Goal: Register for event/course

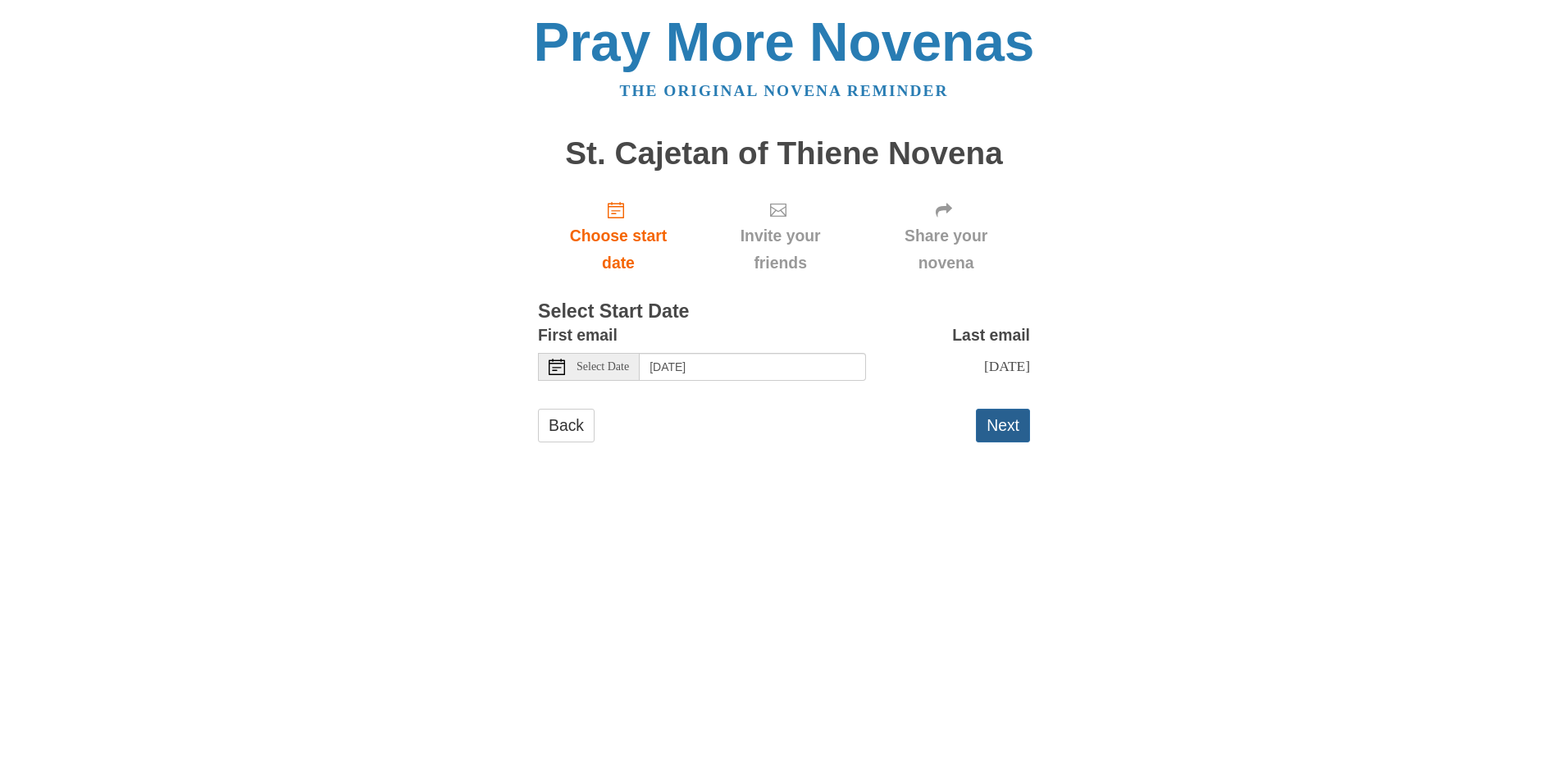
click at [1004, 431] on button "Next" at bounding box center [1003, 424] width 54 height 33
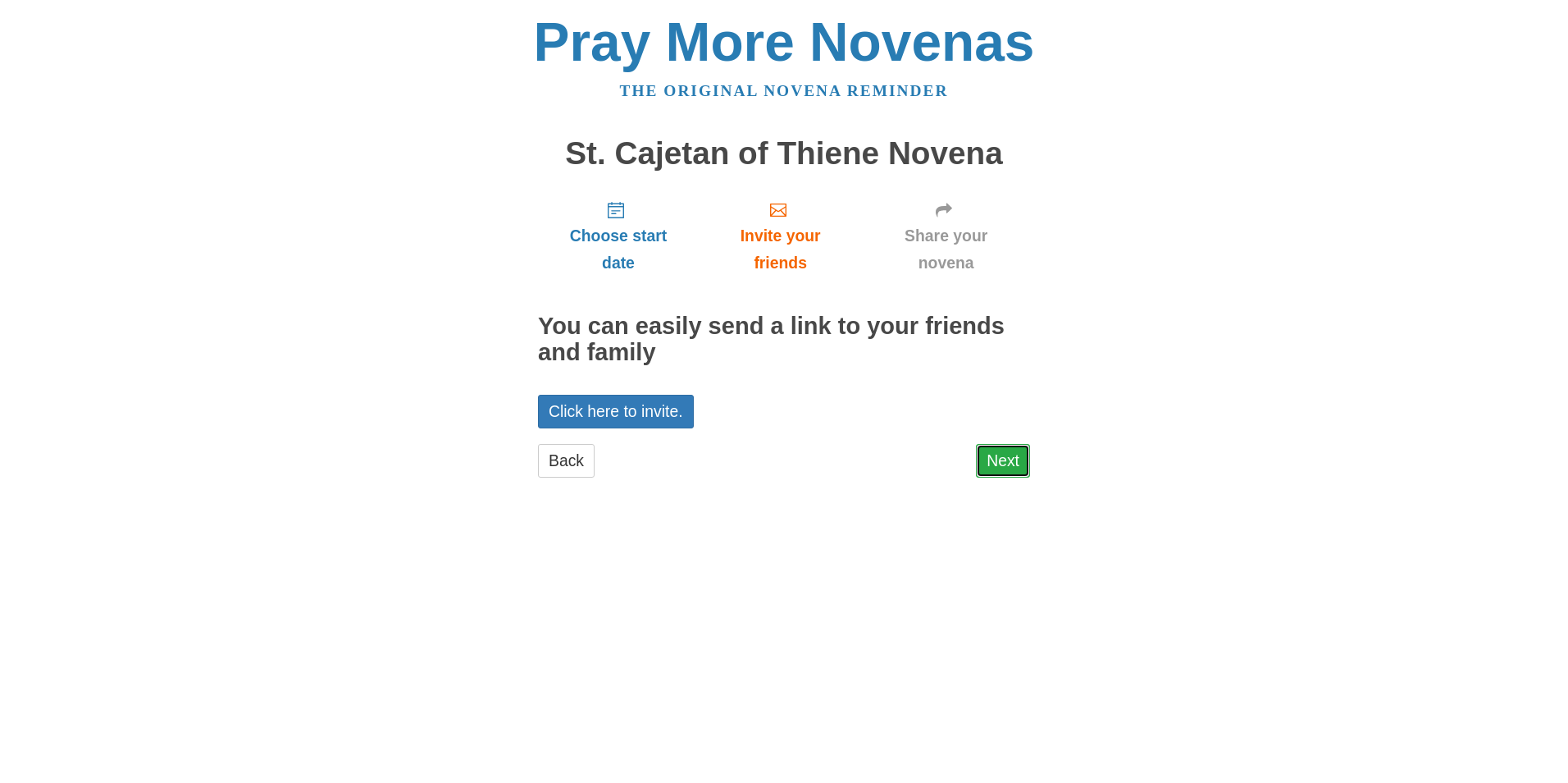
click at [1011, 466] on link "Next" at bounding box center [1003, 460] width 54 height 33
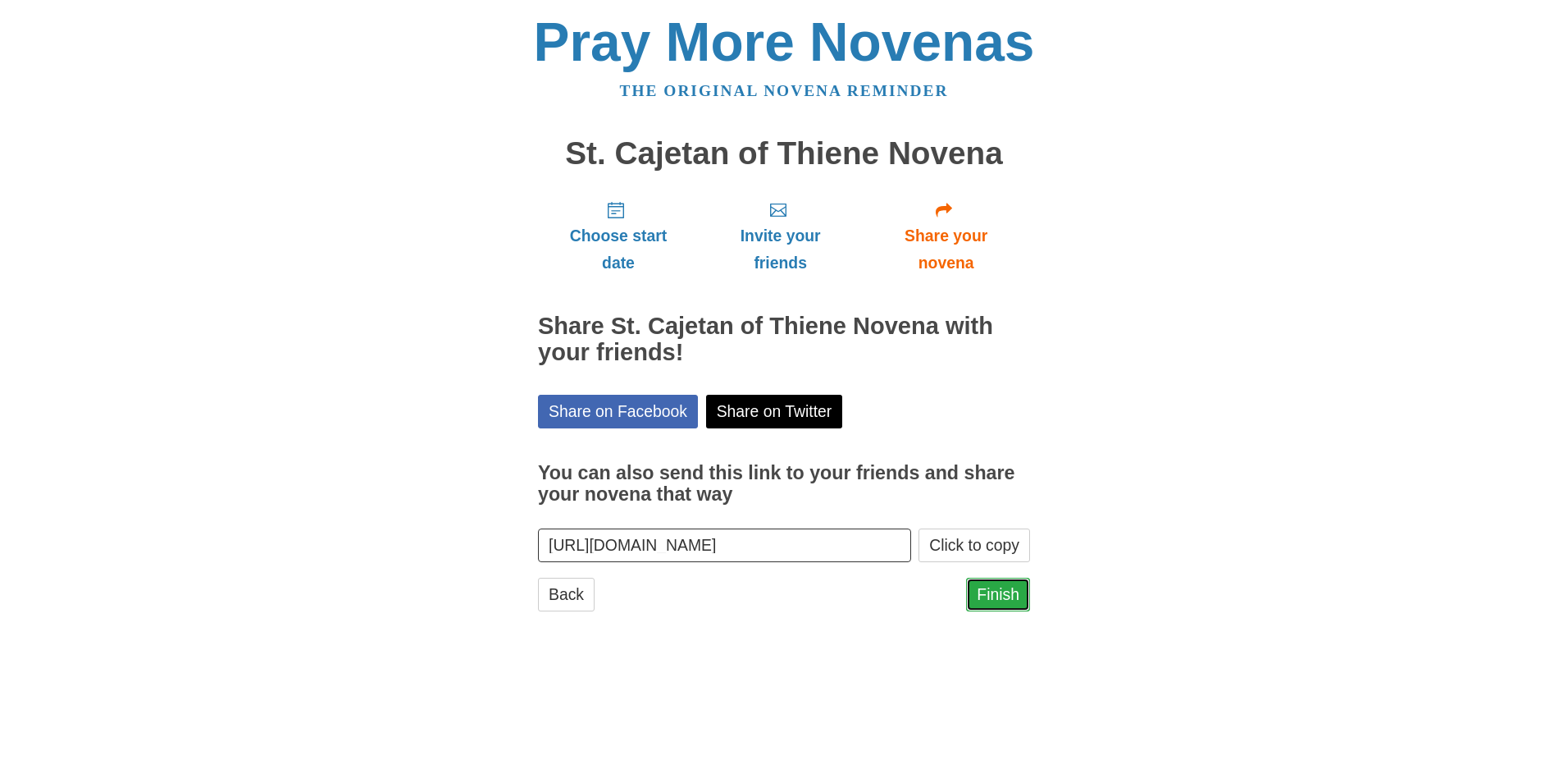
click at [997, 587] on link "Finish" at bounding box center [998, 594] width 64 height 33
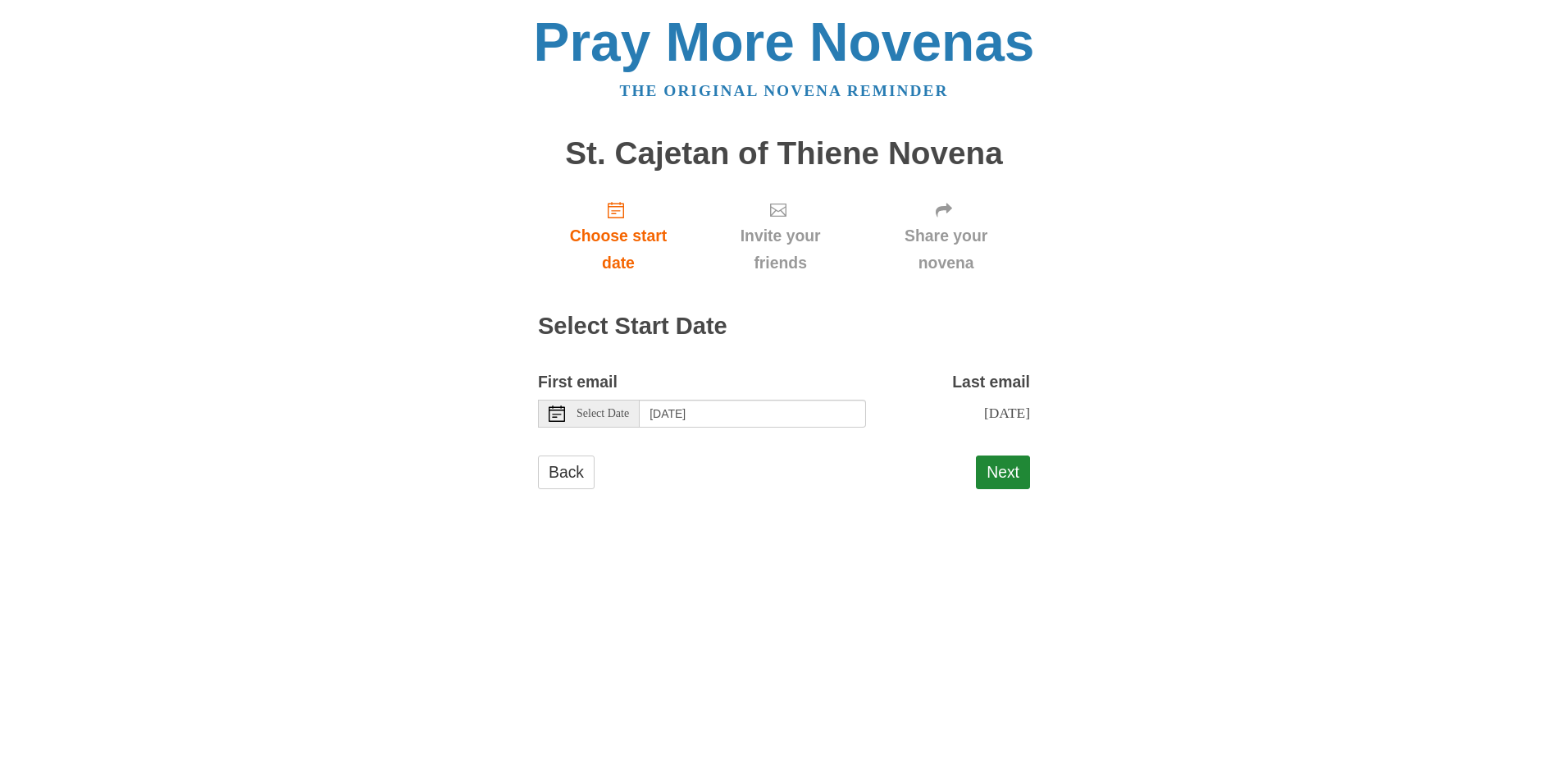
click at [629, 412] on span "Select Date" at bounding box center [602, 414] width 52 height 11
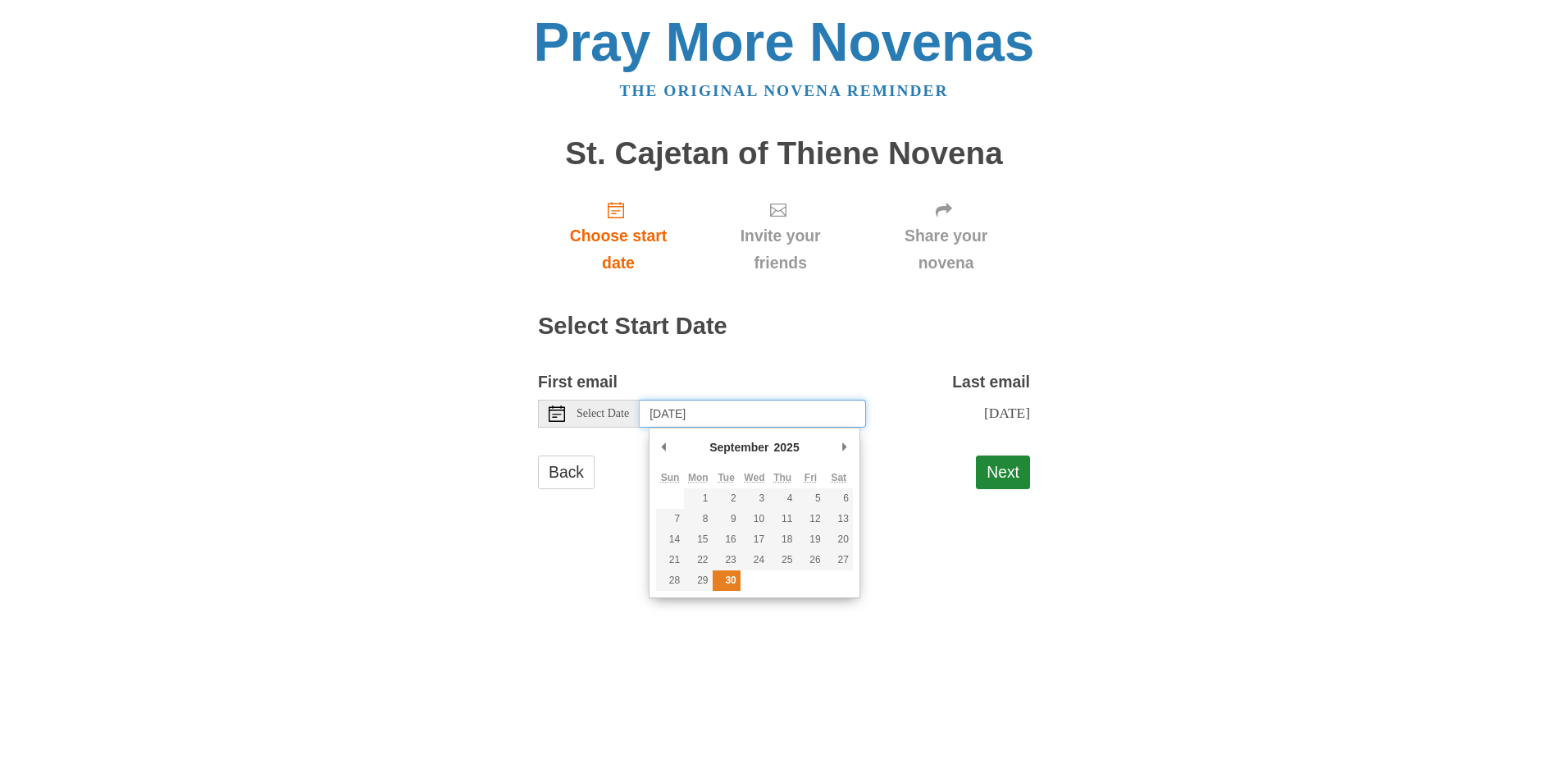
type input "Tuesday, September 30th"
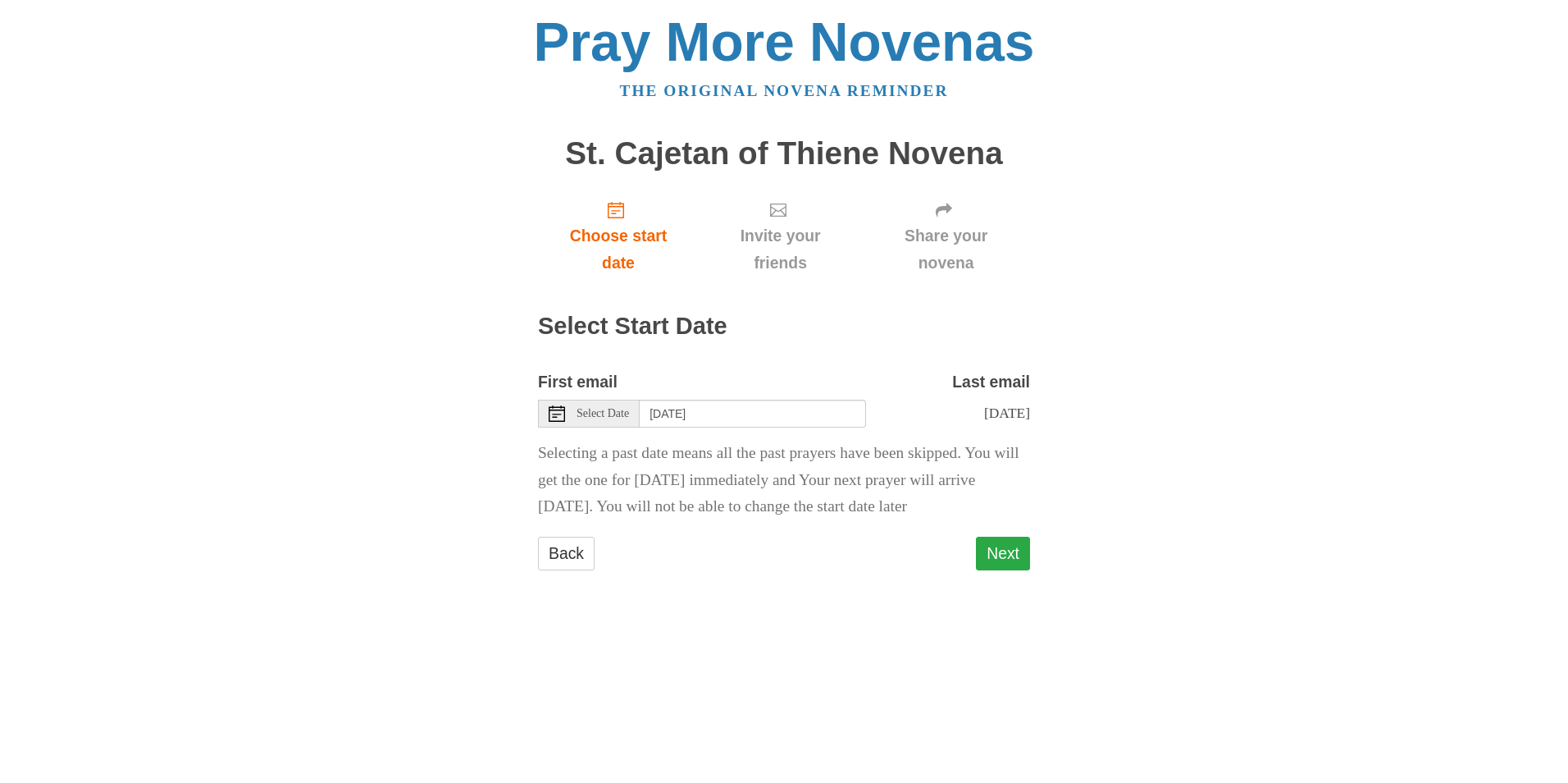
click at [986, 570] on button "Next" at bounding box center [1003, 553] width 54 height 33
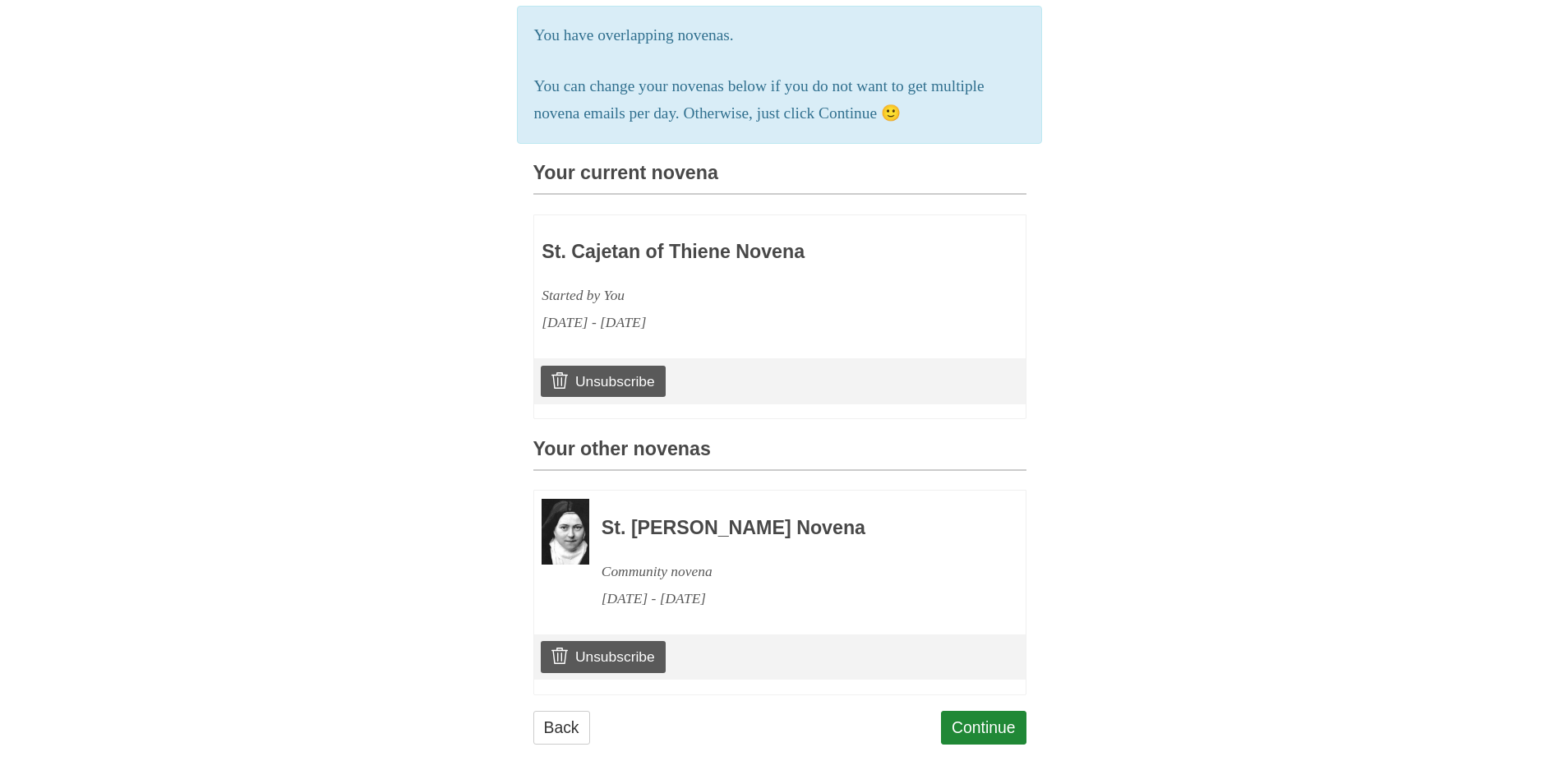
scroll to position [331, 0]
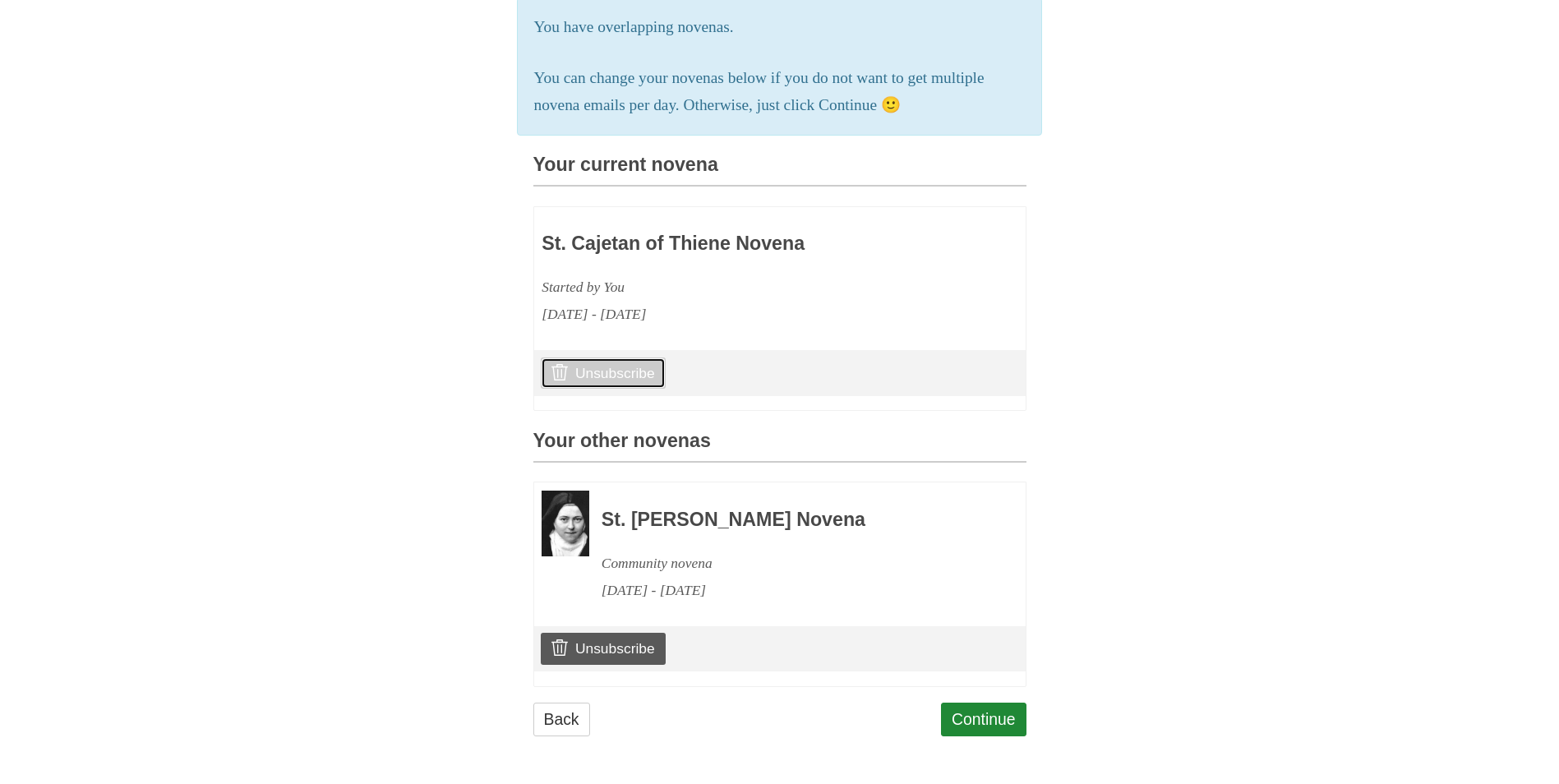
click at [609, 363] on link "Unsubscribe" at bounding box center [603, 372] width 124 height 32
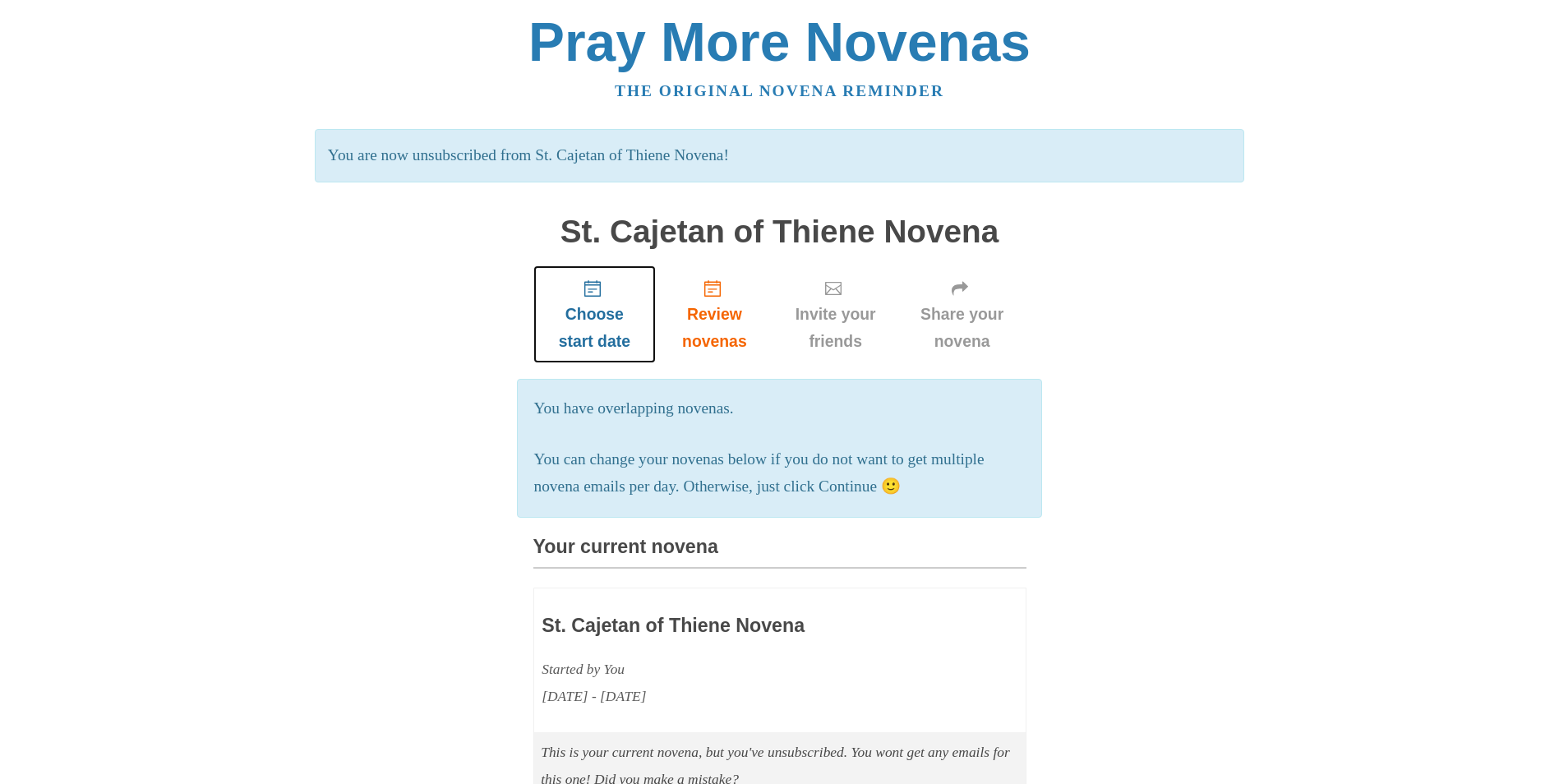
click at [570, 344] on span "Choose start date" at bounding box center [595, 328] width 91 height 54
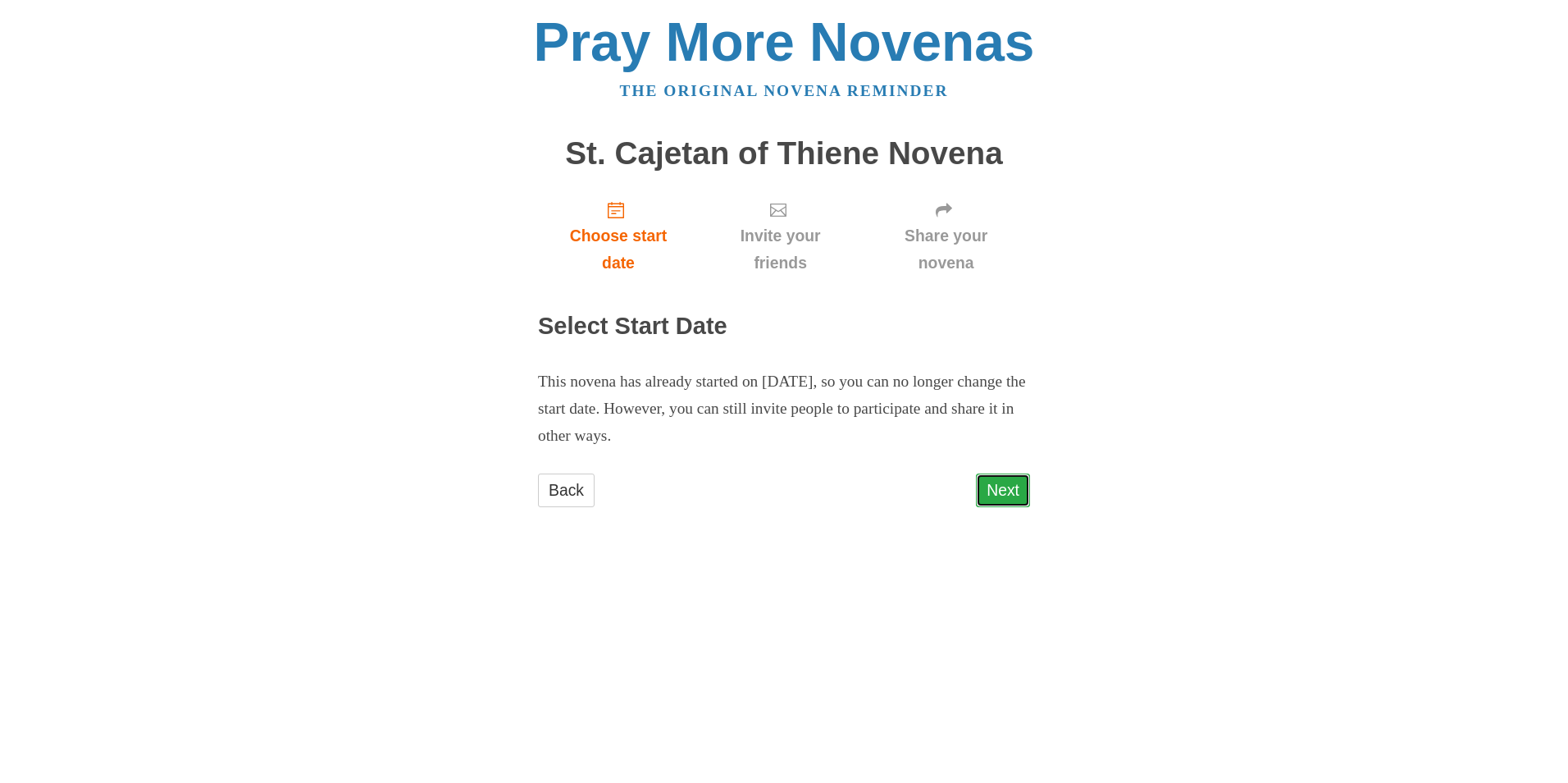
click at [1019, 491] on link "Next" at bounding box center [1003, 489] width 54 height 33
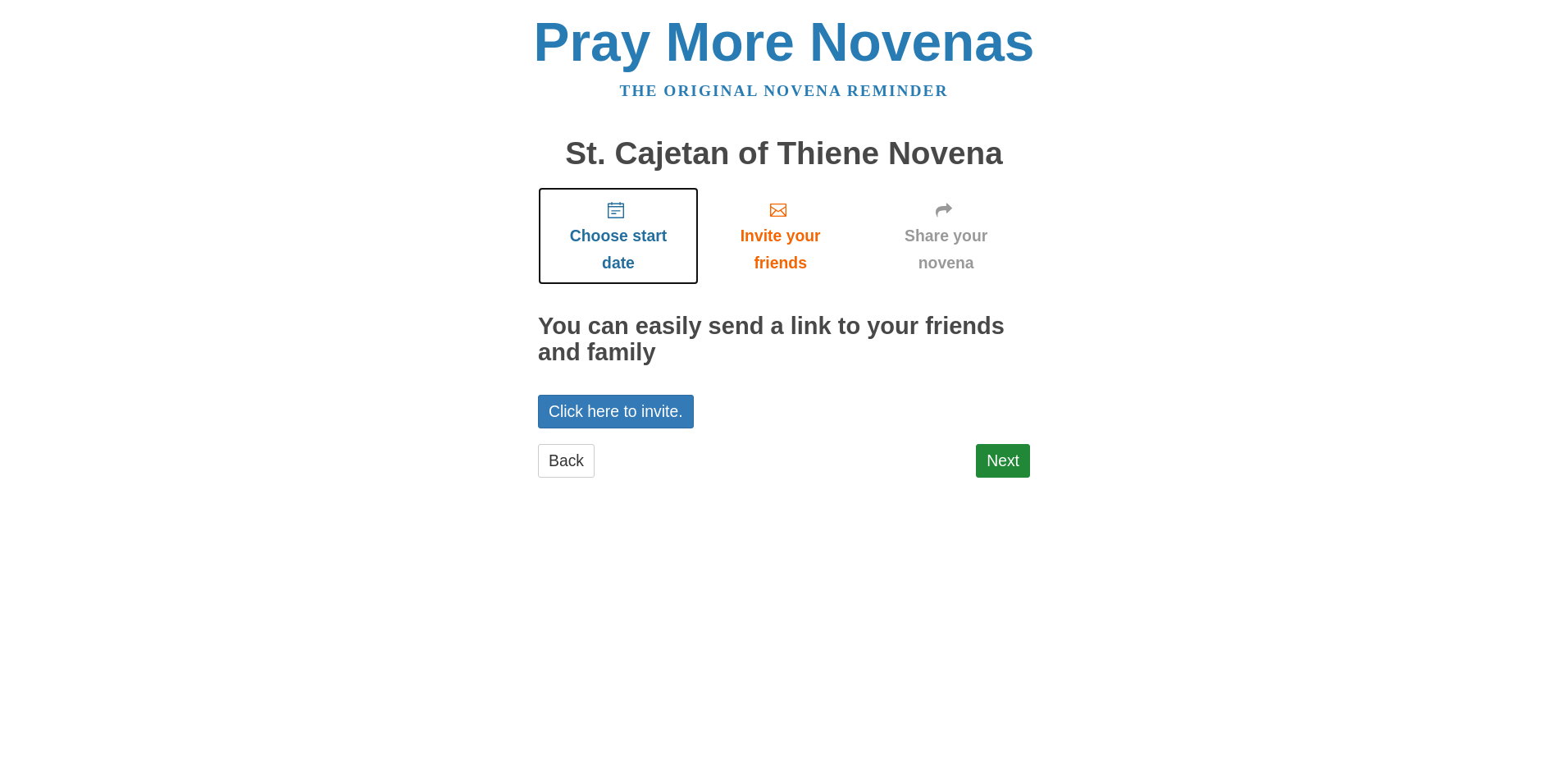
click at [586, 237] on span "Choose start date" at bounding box center [619, 249] width 128 height 54
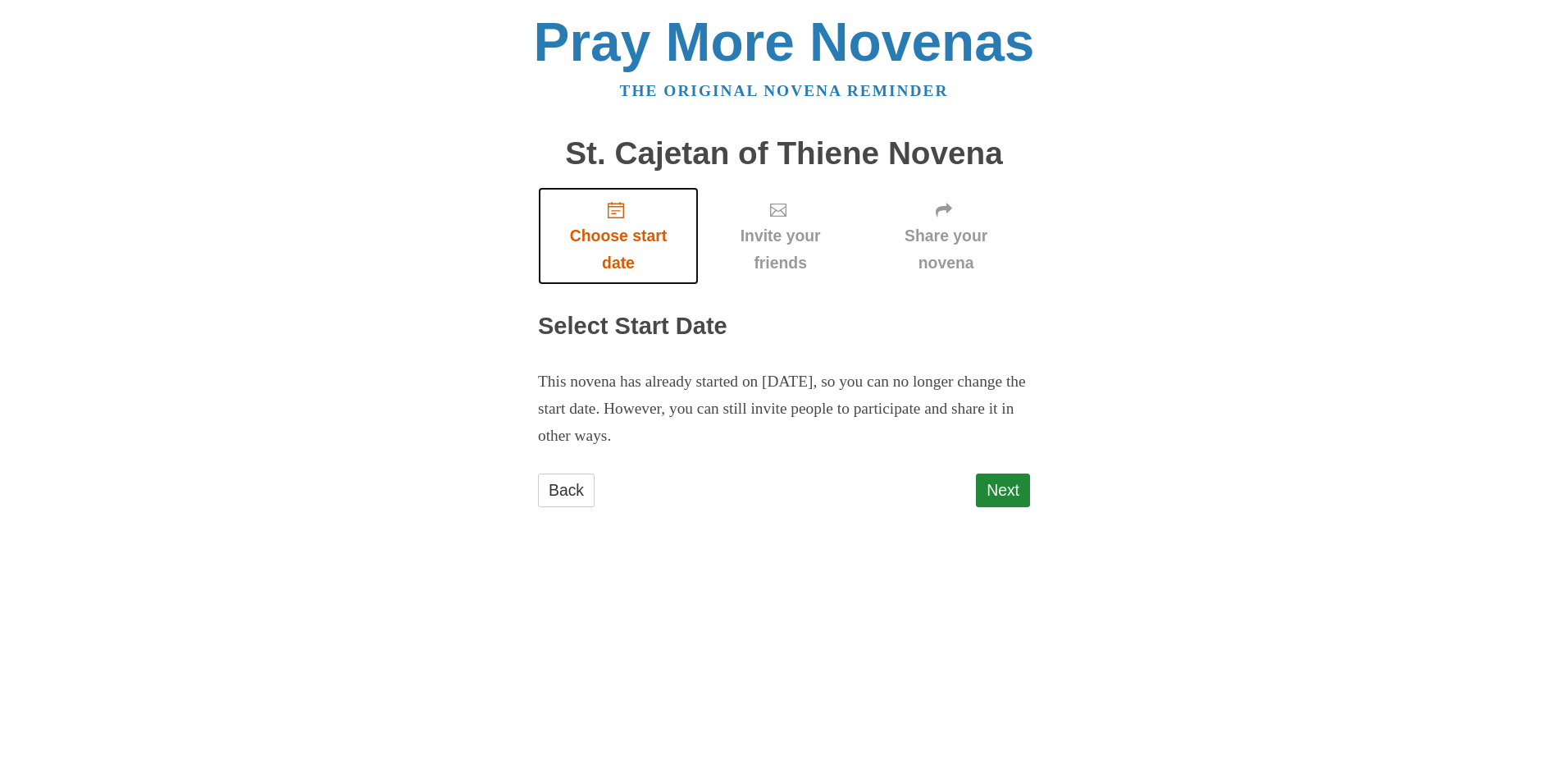
click at [624, 250] on span "Choose start date" at bounding box center [619, 249] width 128 height 54
click at [634, 256] on span "Choose start date" at bounding box center [619, 249] width 128 height 54
click at [1029, 484] on link "Next" at bounding box center [1003, 489] width 54 height 33
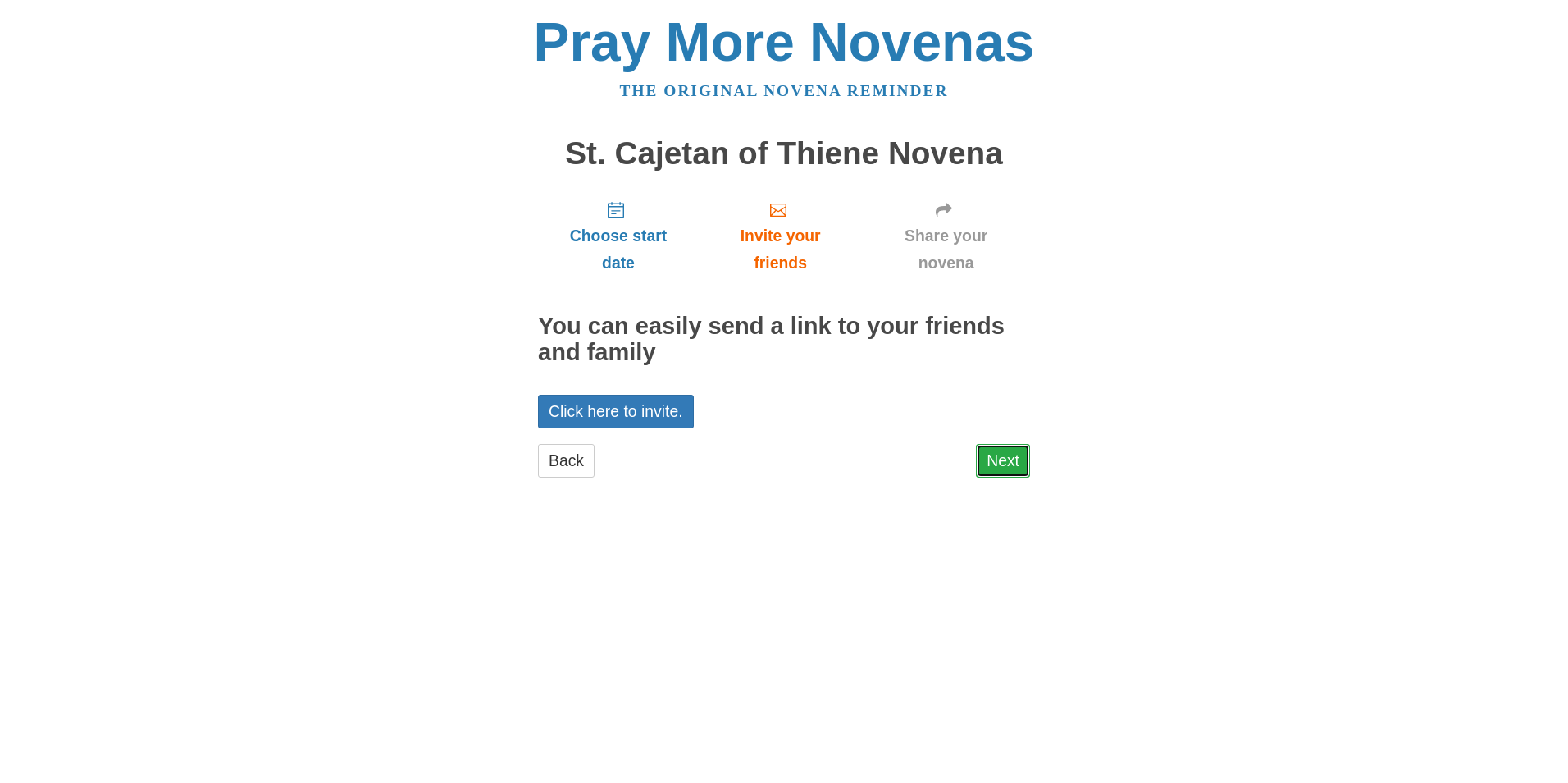
click at [1020, 467] on link "Next" at bounding box center [1003, 460] width 54 height 33
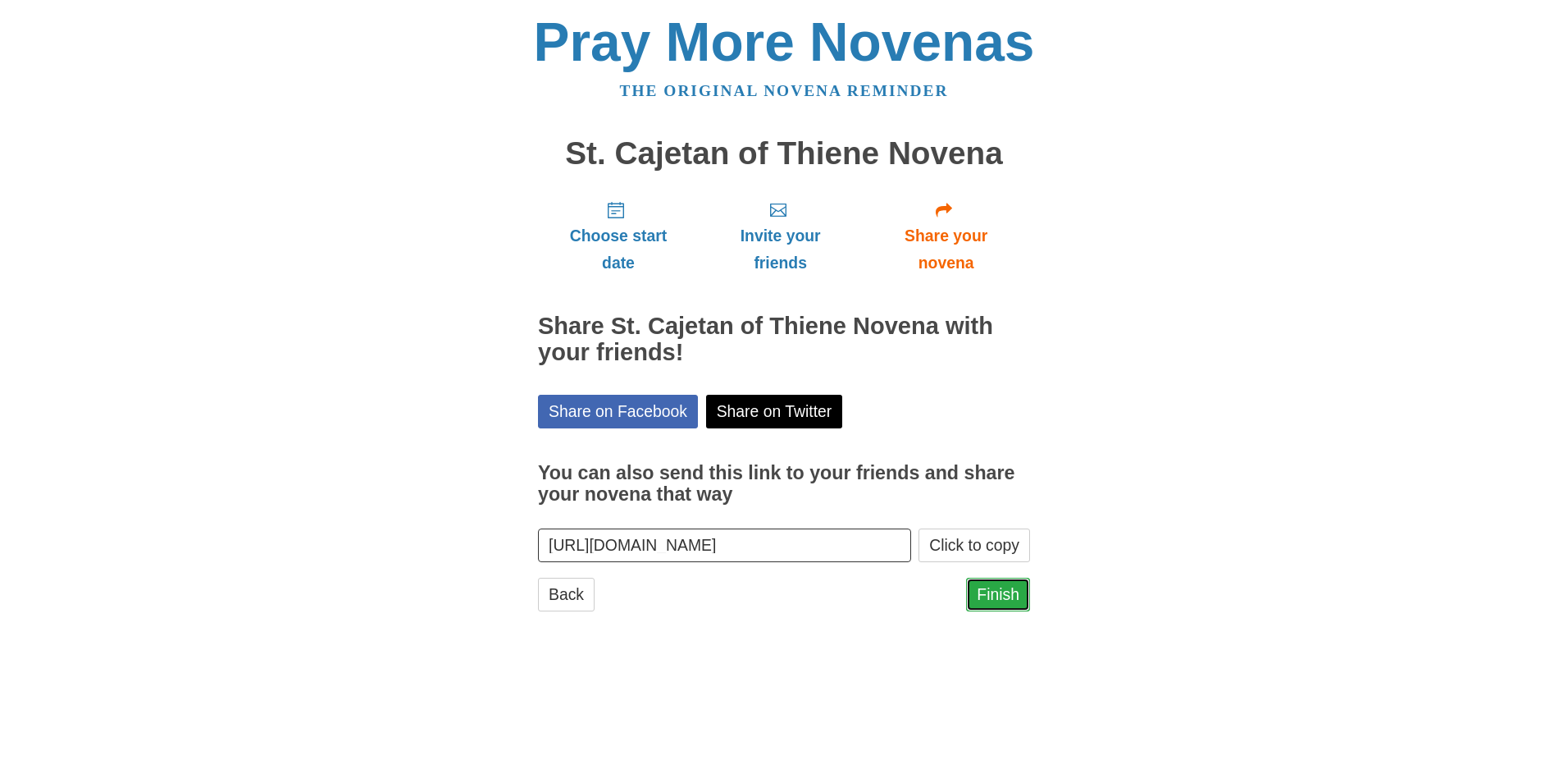
click at [1007, 591] on link "Finish" at bounding box center [998, 594] width 64 height 33
